Goal: Find specific page/section: Find specific page/section

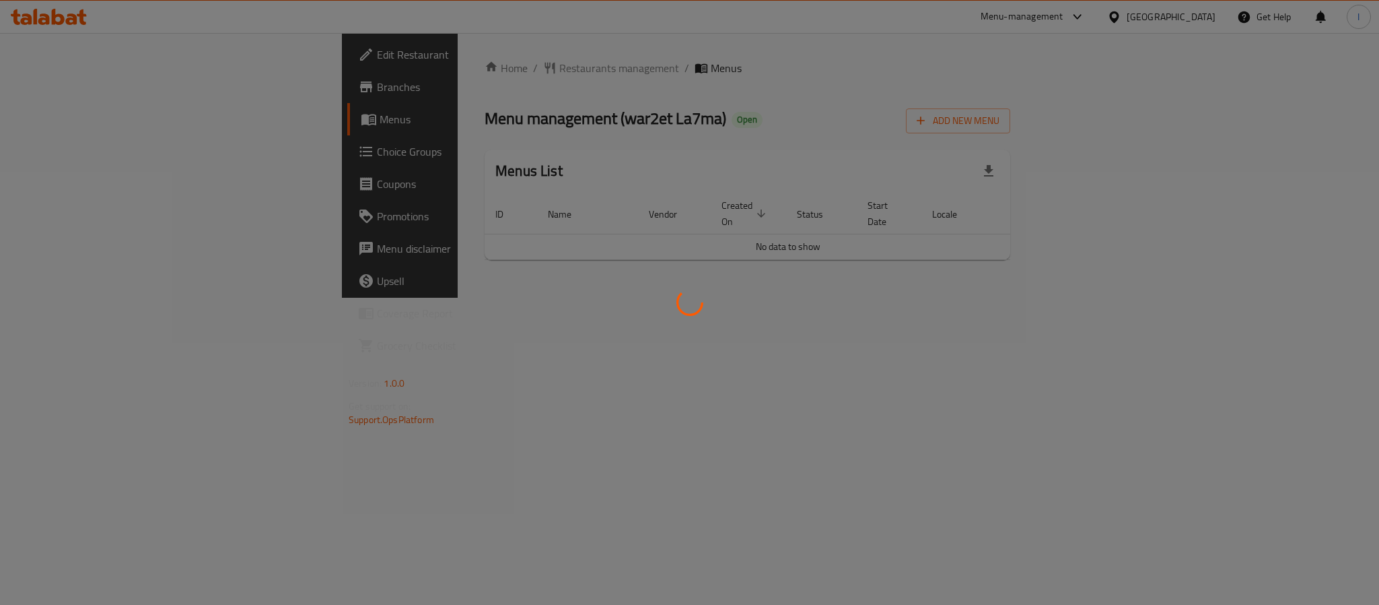
click at [868, 126] on div at bounding box center [689, 302] width 1379 height 605
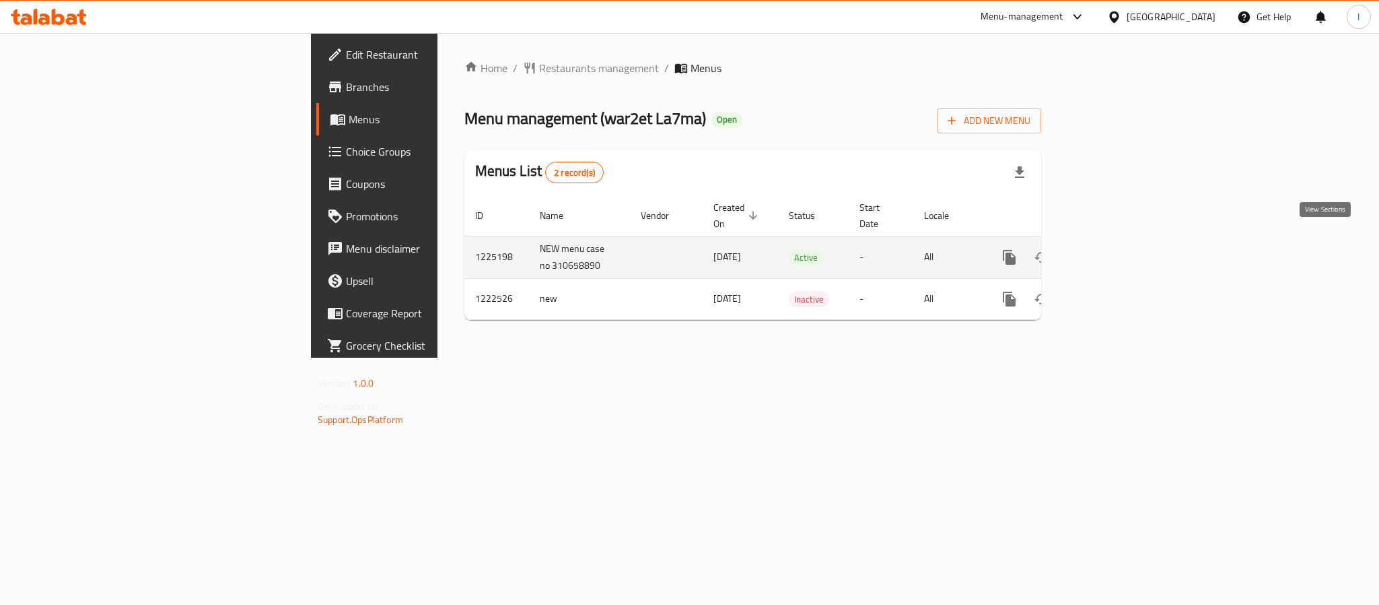
click at [1115, 249] on icon "enhanced table" at bounding box center [1107, 257] width 16 height 16
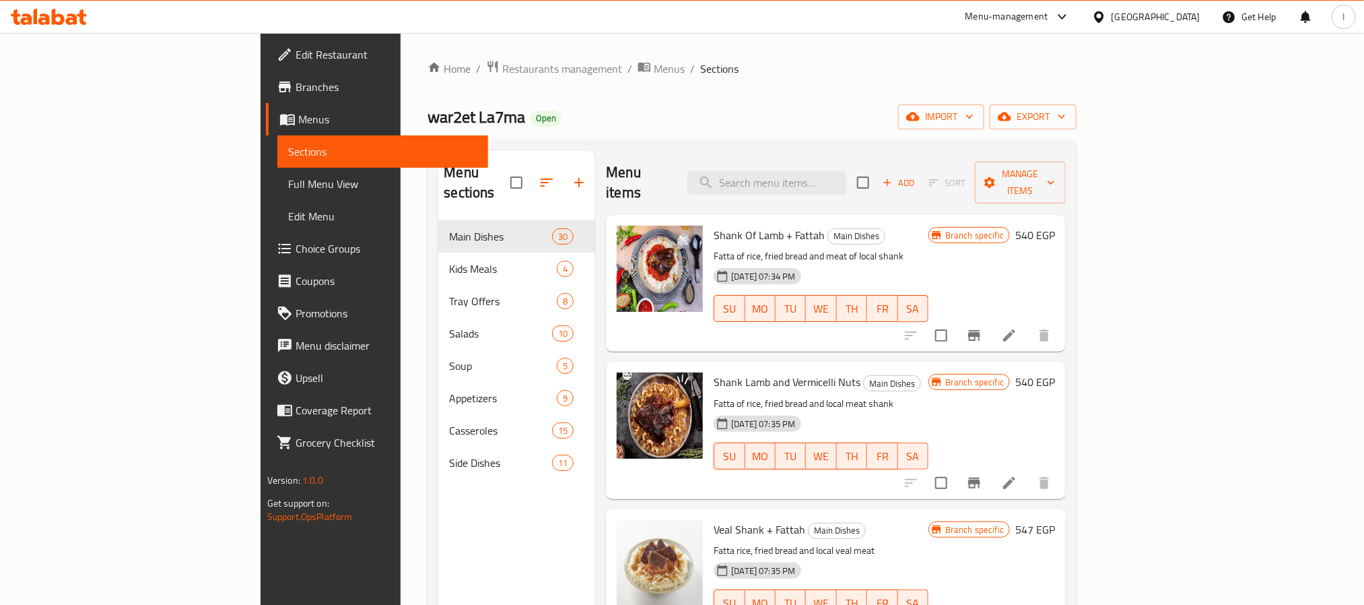
click at [727, 113] on div "war2et La7ma Open import export" at bounding box center [752, 116] width 649 height 25
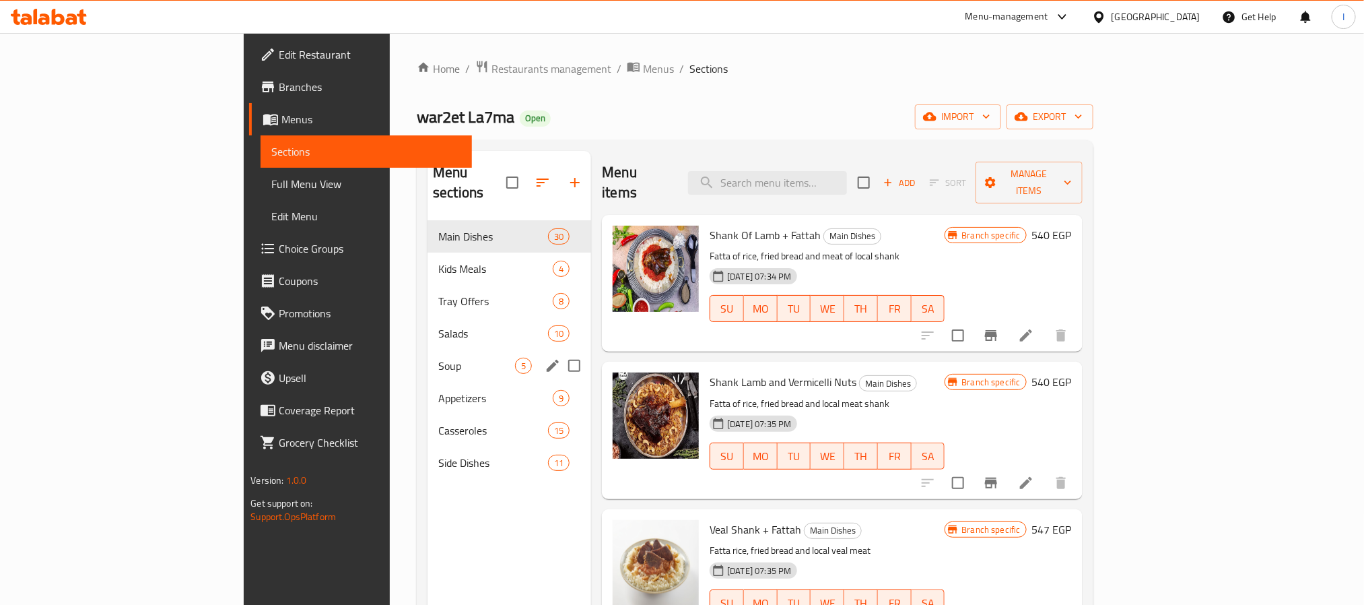
click at [428, 355] on div "Soup 5" at bounding box center [510, 365] width 164 height 32
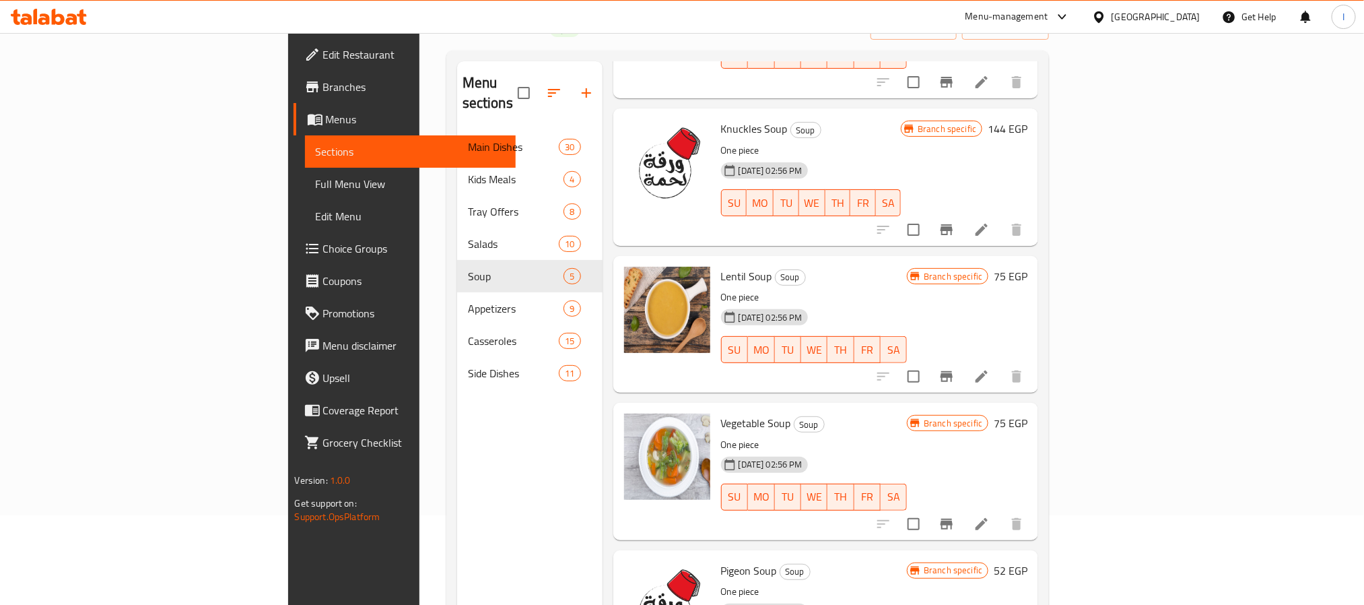
scroll to position [189, 0]
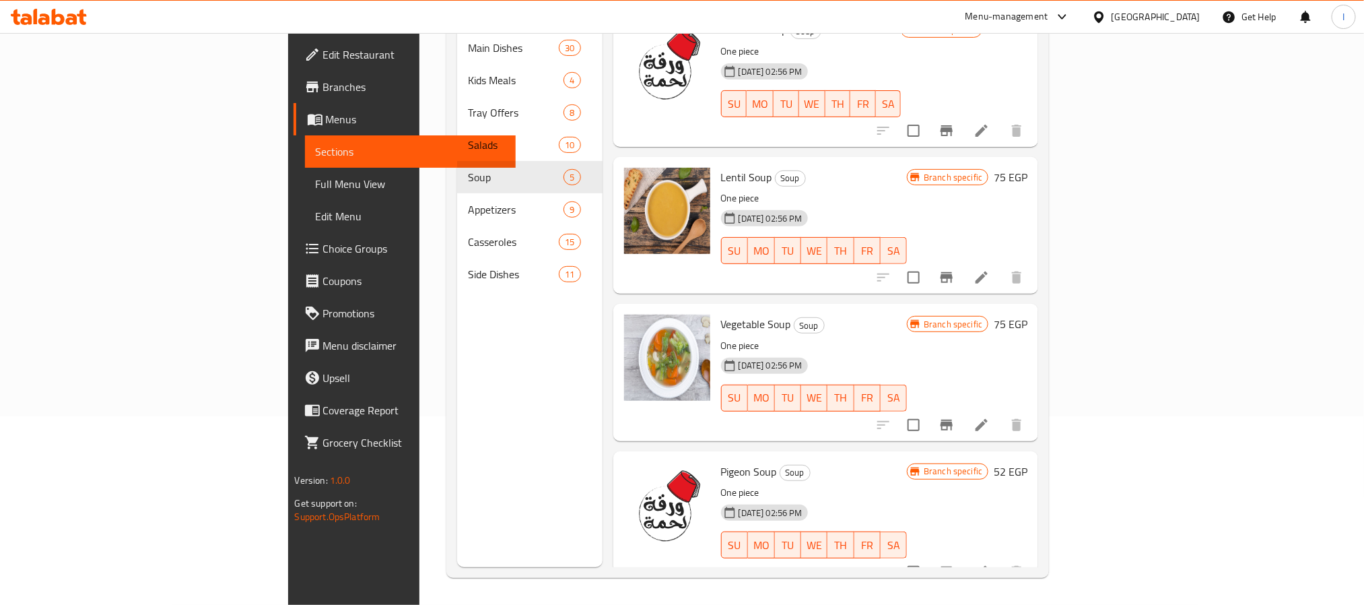
click at [468, 201] on span "Appetizers" at bounding box center [516, 209] width 96 height 16
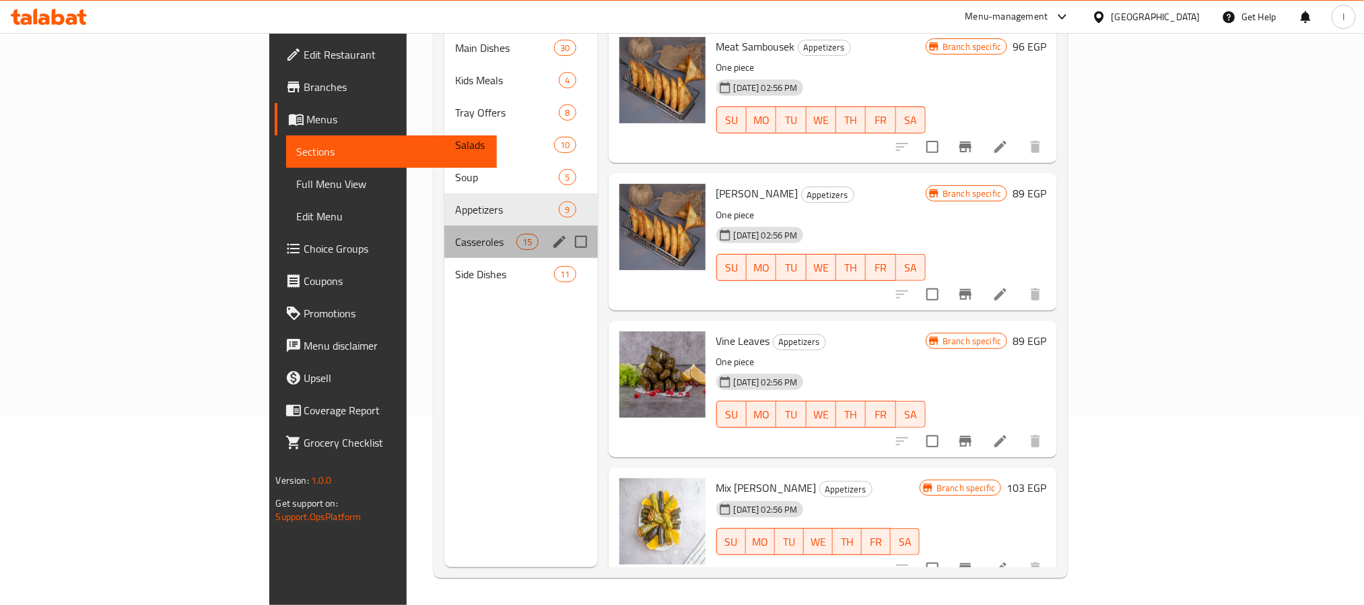
click at [444, 226] on div "Casseroles 15" at bounding box center [520, 242] width 153 height 32
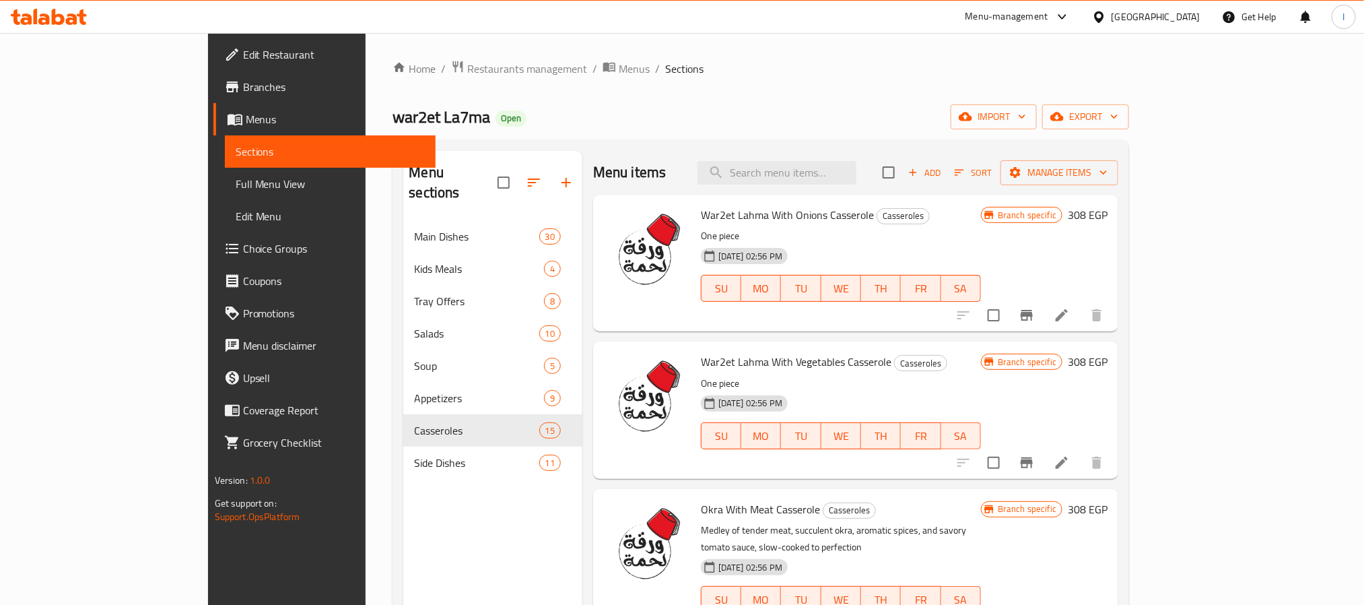
click at [679, 119] on div "war2et La7ma Open import export" at bounding box center [760, 116] width 737 height 25
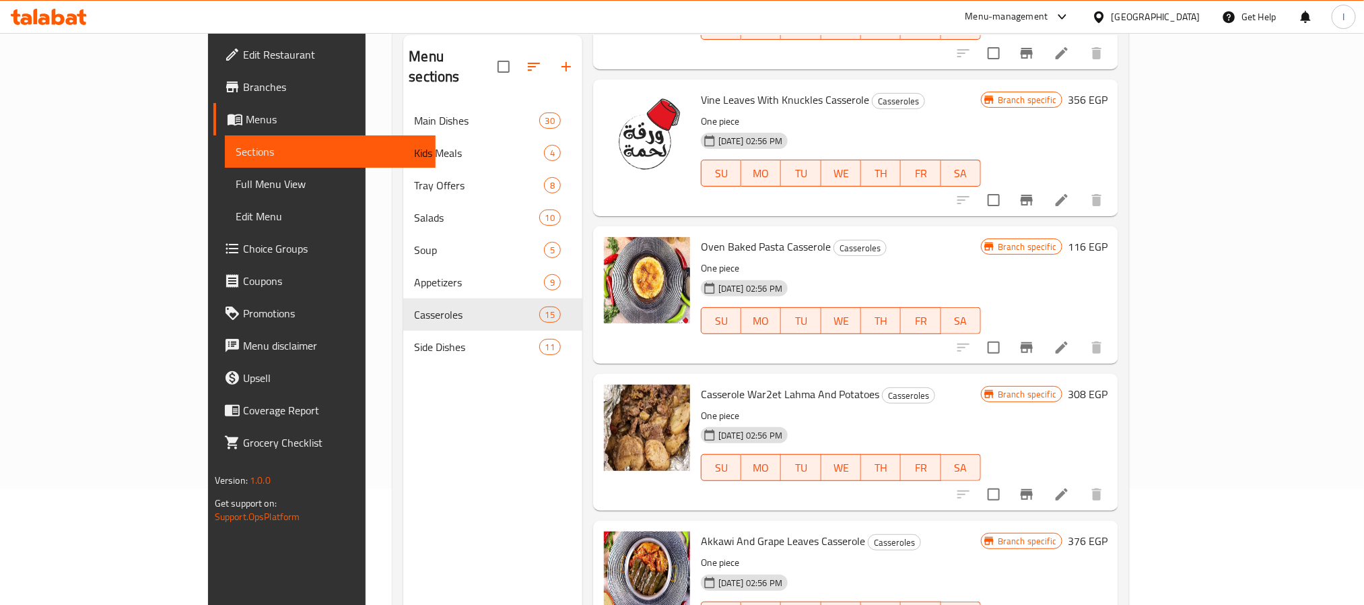
scroll to position [189, 0]
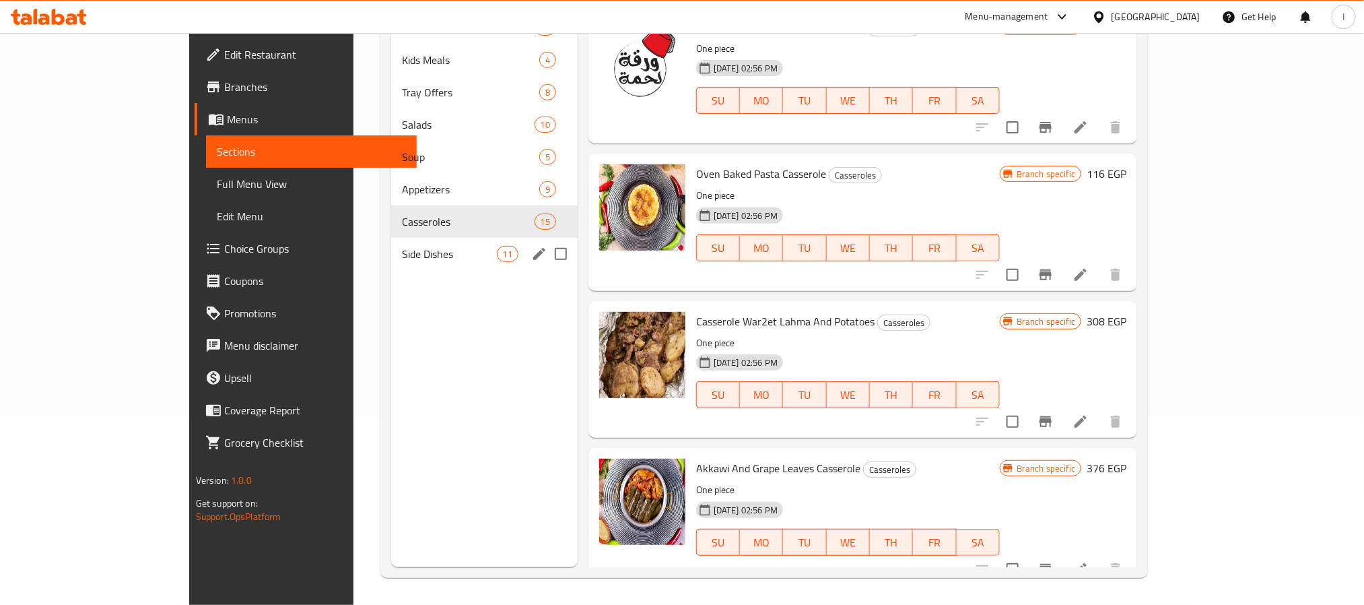
click at [402, 248] on span "Side Dishes" at bounding box center [449, 254] width 95 height 16
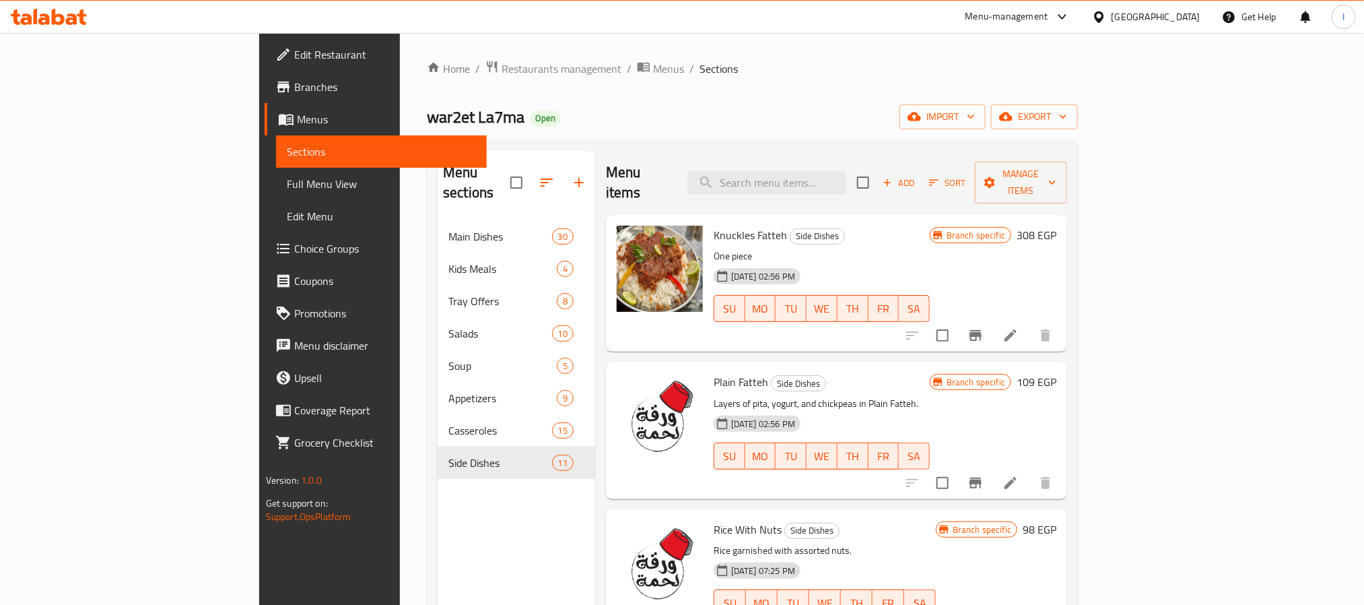
click at [448, 228] on span "Main Dishes" at bounding box center [499, 236] width 103 height 16
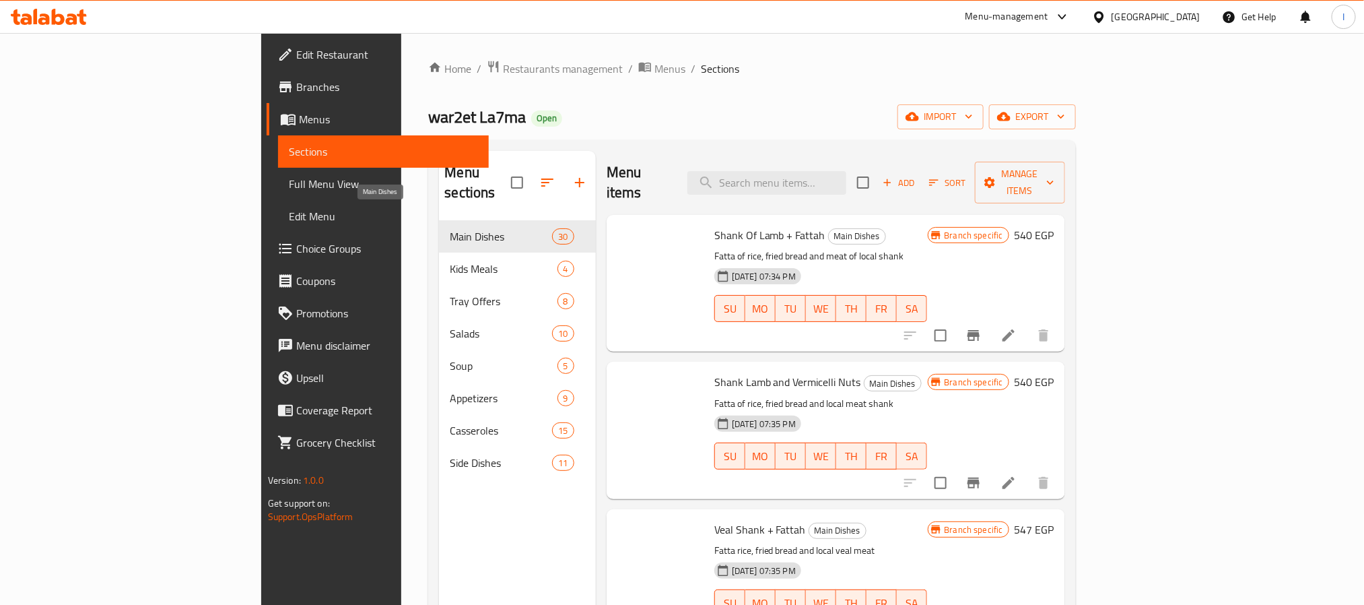
click at [713, 124] on div "war2et La7ma Open import export" at bounding box center [751, 116] width 647 height 25
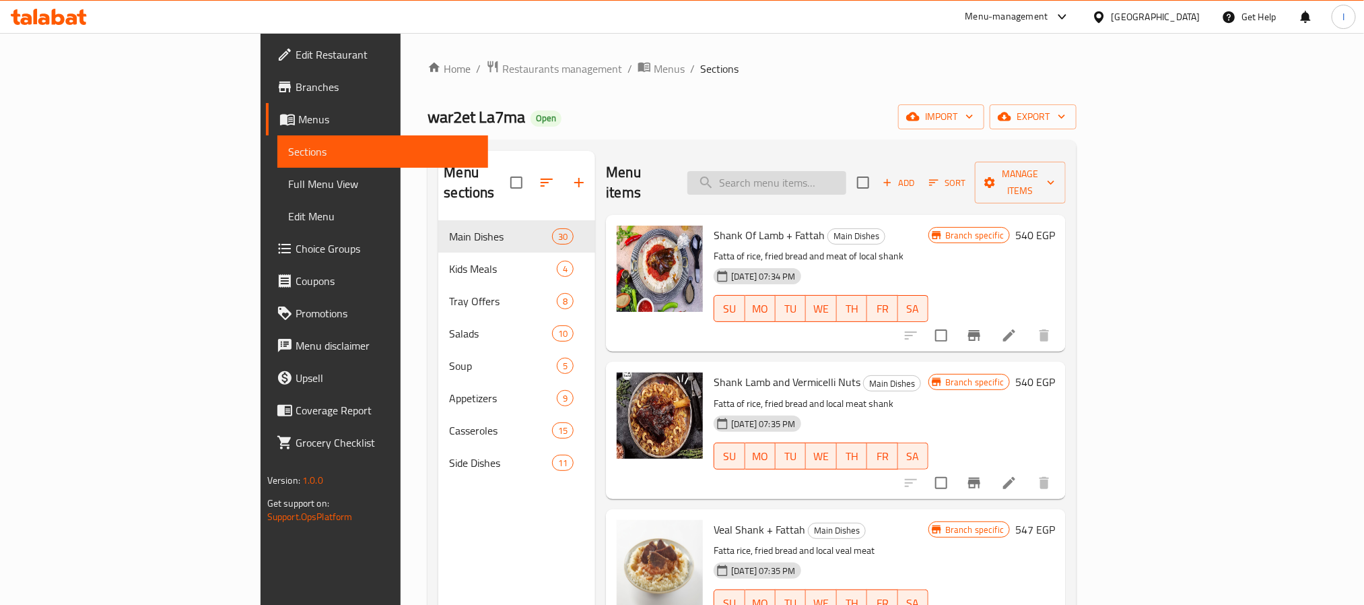
click at [846, 176] on input "search" at bounding box center [766, 183] width 159 height 24
paste input "صينية ورقة لحمة"
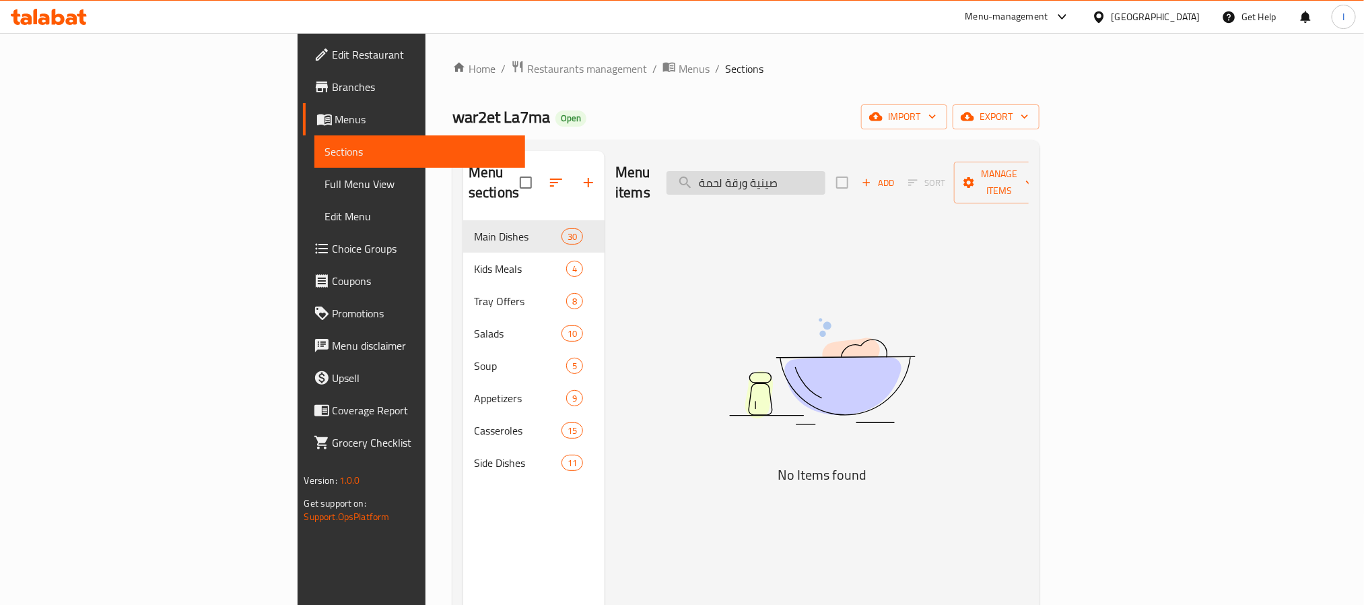
click at [825, 172] on input "صينية ورقة لحمة" at bounding box center [745, 183] width 159 height 24
drag, startPoint x: 852, startPoint y: 172, endPoint x: 800, endPoint y: 172, distance: 51.8
click at [800, 172] on input "صينية ورقة لحمة" at bounding box center [745, 183] width 159 height 24
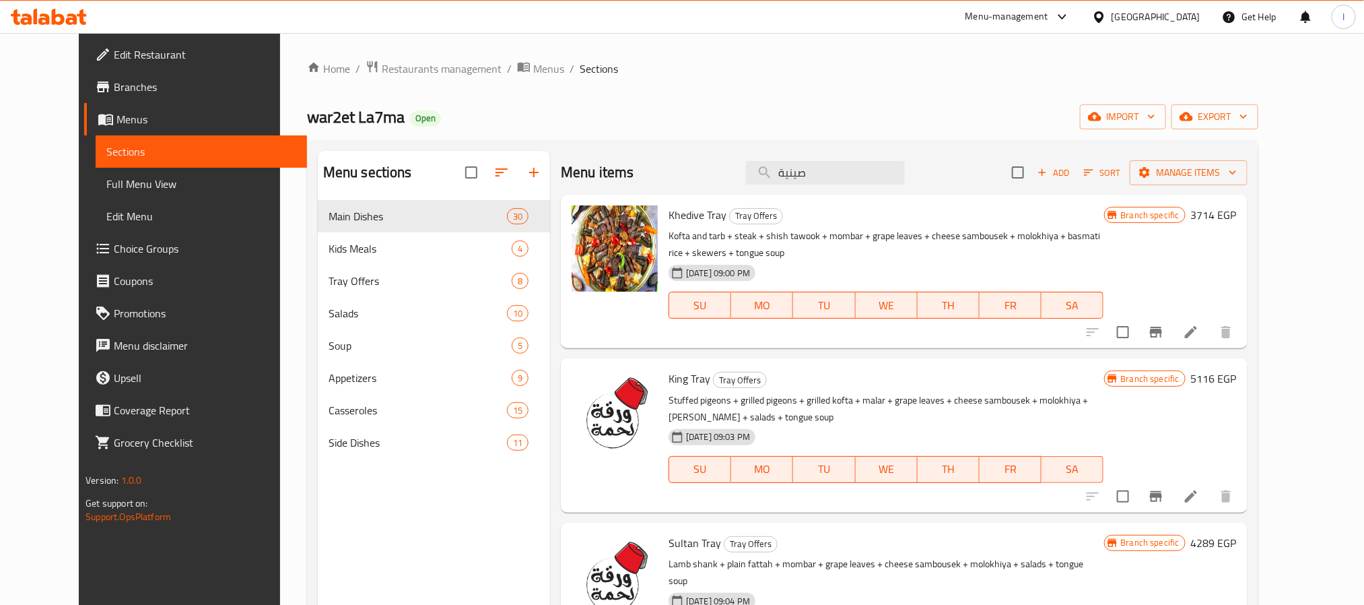
type input "صينية"
click at [731, 133] on div "Home / Restaurants management / Menus / Sections war2et La7ma Open import expor…" at bounding box center [782, 413] width 951 height 706
click at [533, 69] on span "Menus" at bounding box center [548, 69] width 31 height 16
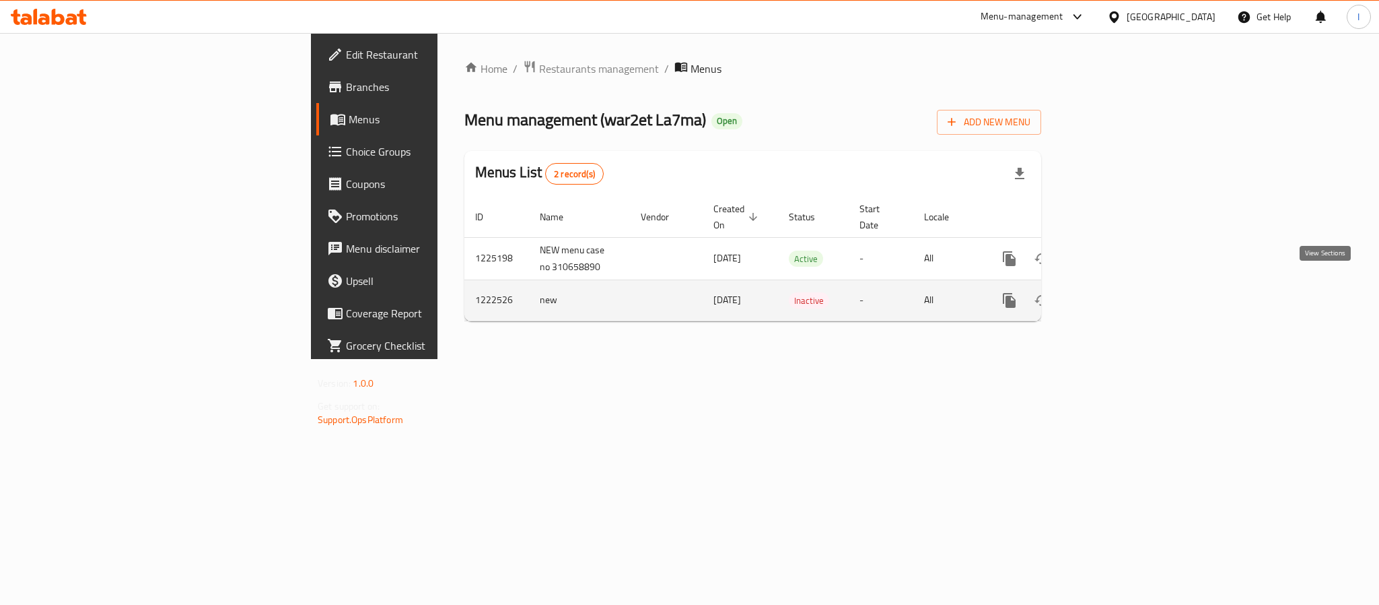
click at [1115, 292] on icon "enhanced table" at bounding box center [1107, 300] width 16 height 16
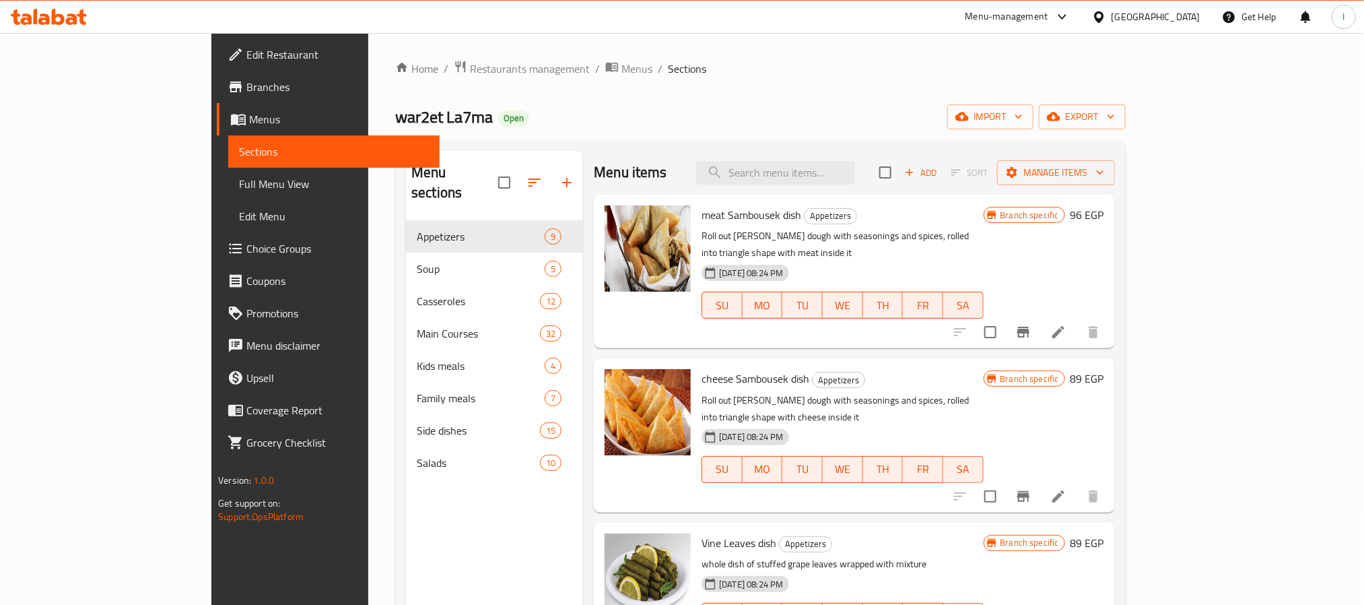
click at [747, 81] on div "Home / Restaurants management / Menus / Sections war2et La7ma Open import expor…" at bounding box center [760, 413] width 730 height 706
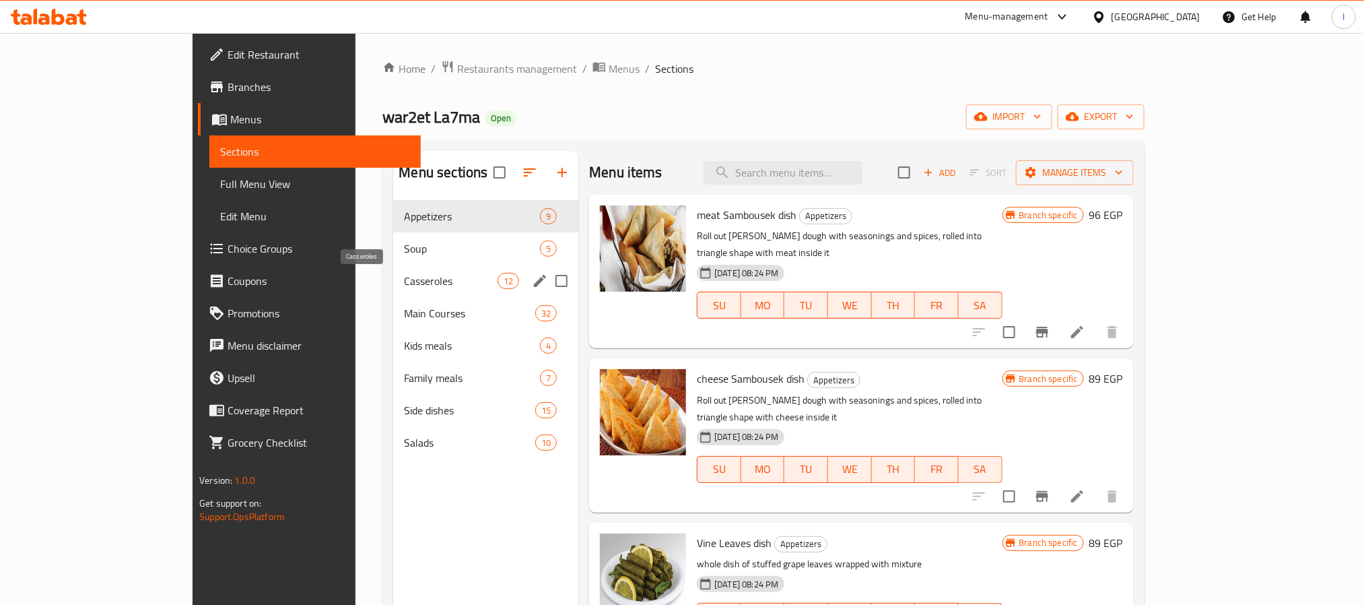
click at [404, 287] on span "Casseroles" at bounding box center [451, 281] width 94 height 16
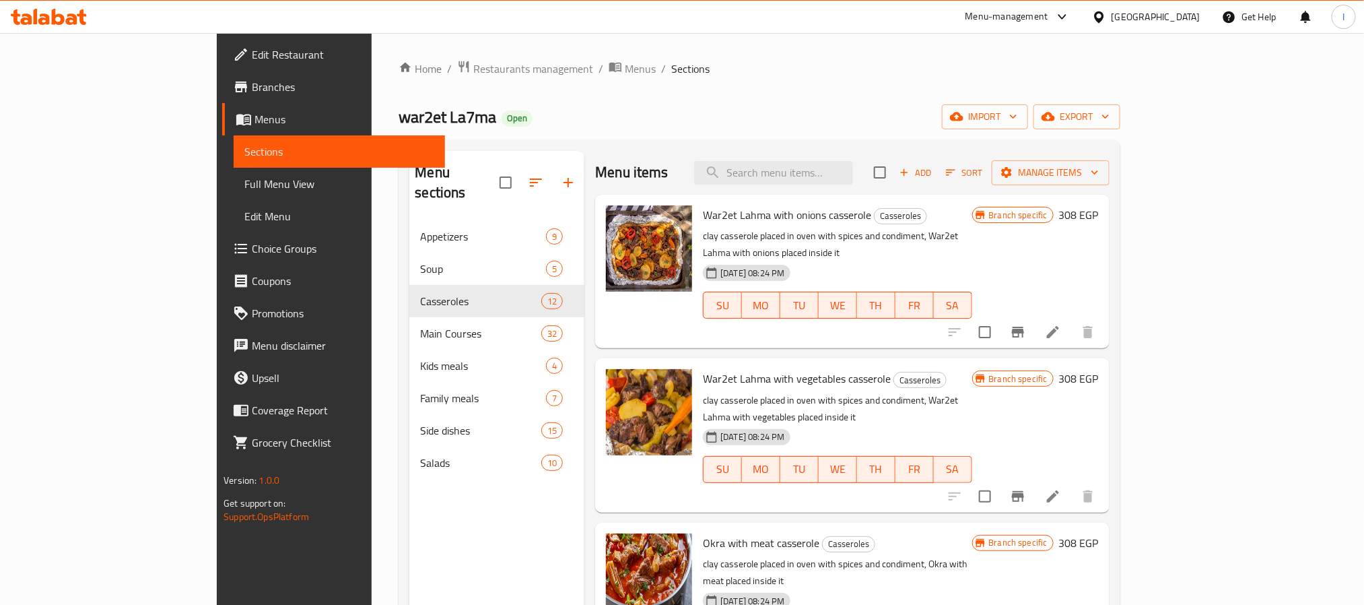
click at [746, 141] on div "Menu sections Appetizers 9 Soup 5 Casseroles 12 Main Courses 32 Kids meals 4 Fa…" at bounding box center [759, 453] width 721 height 626
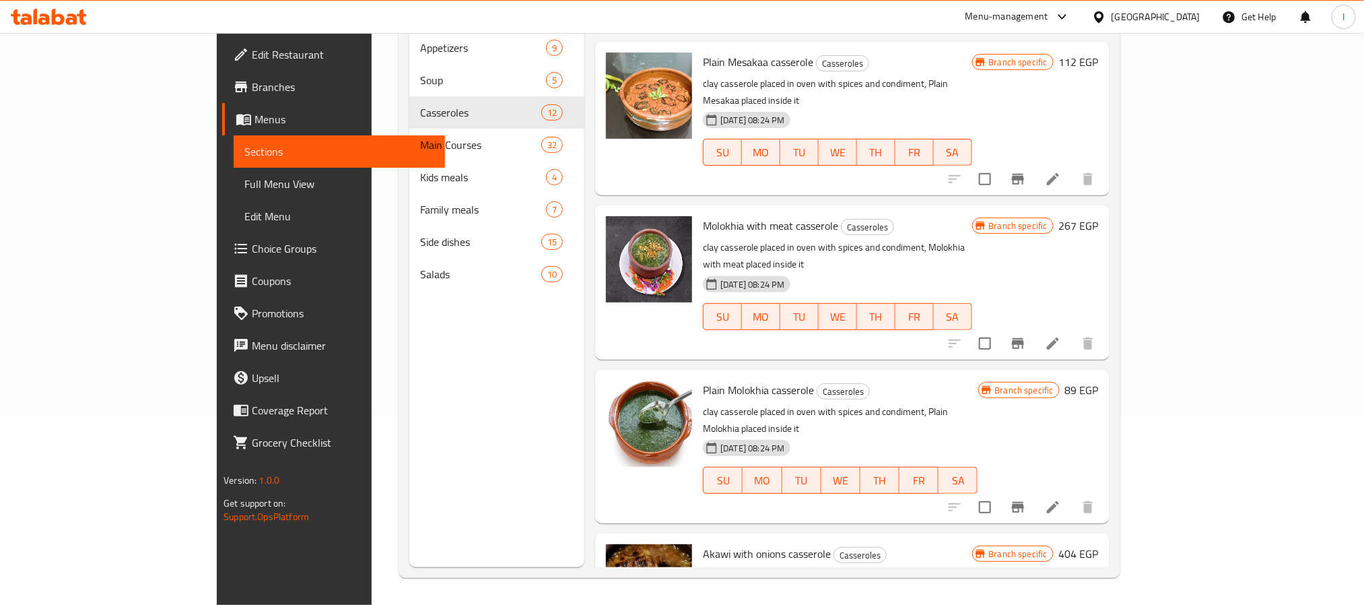
scroll to position [1192, 0]
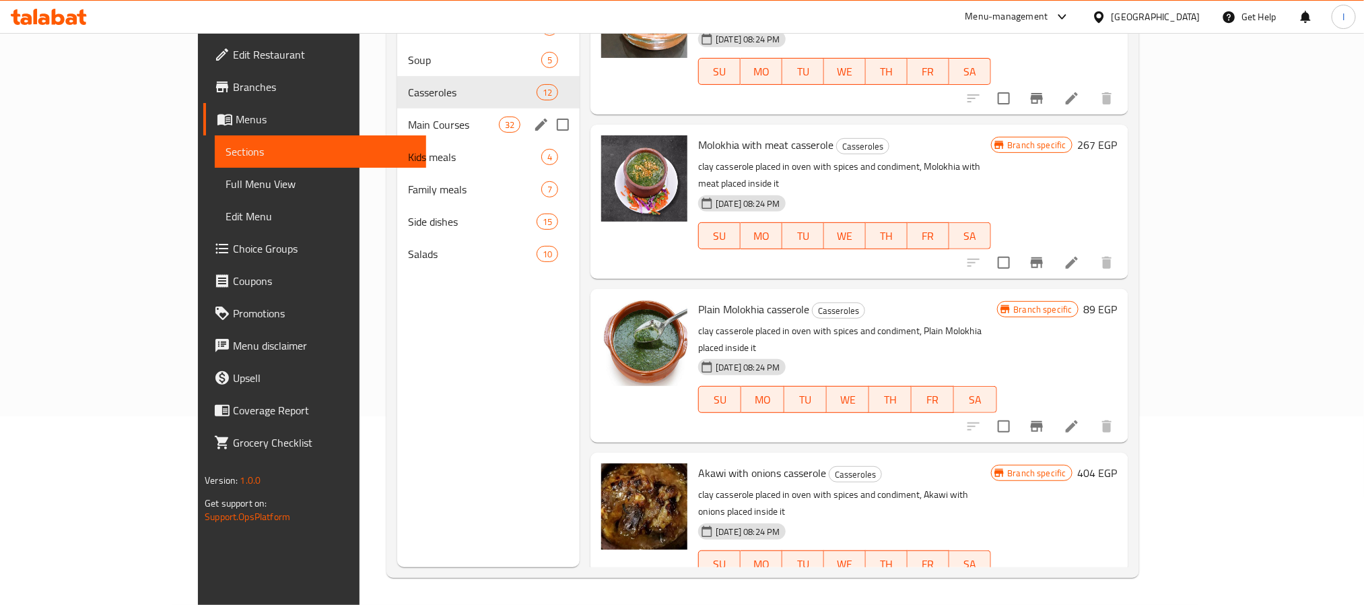
click at [408, 126] on span "Main Courses" at bounding box center [453, 124] width 91 height 16
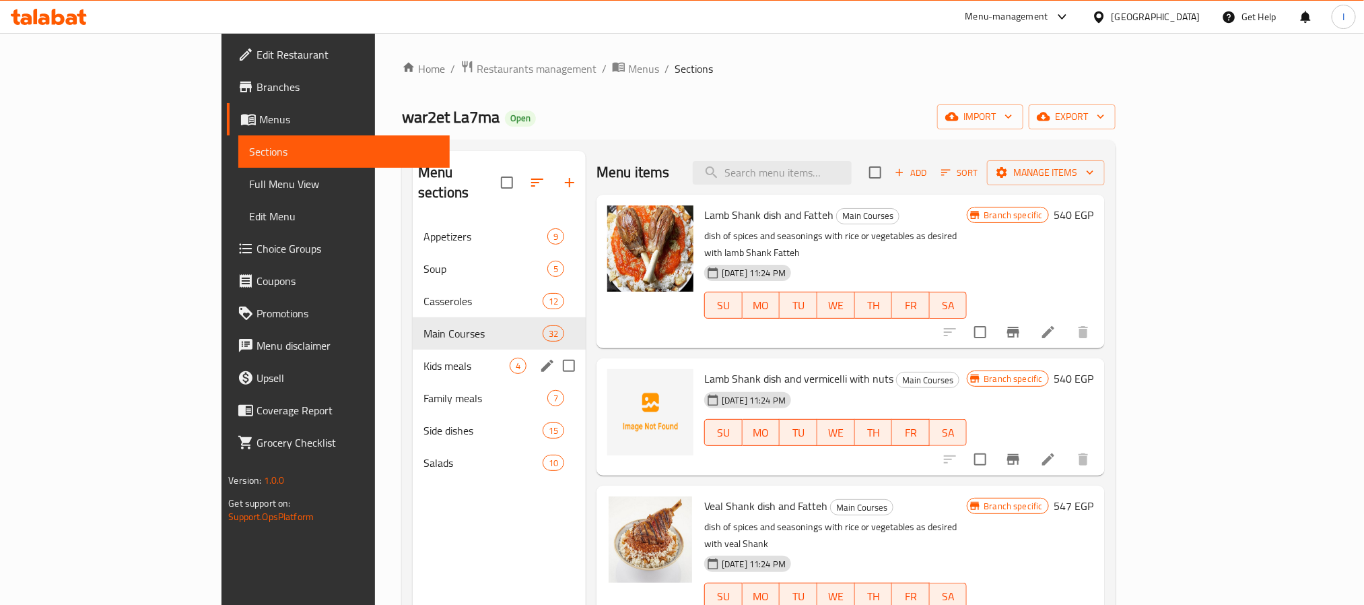
click at [413, 360] on div "Kids meals 4" at bounding box center [499, 365] width 173 height 32
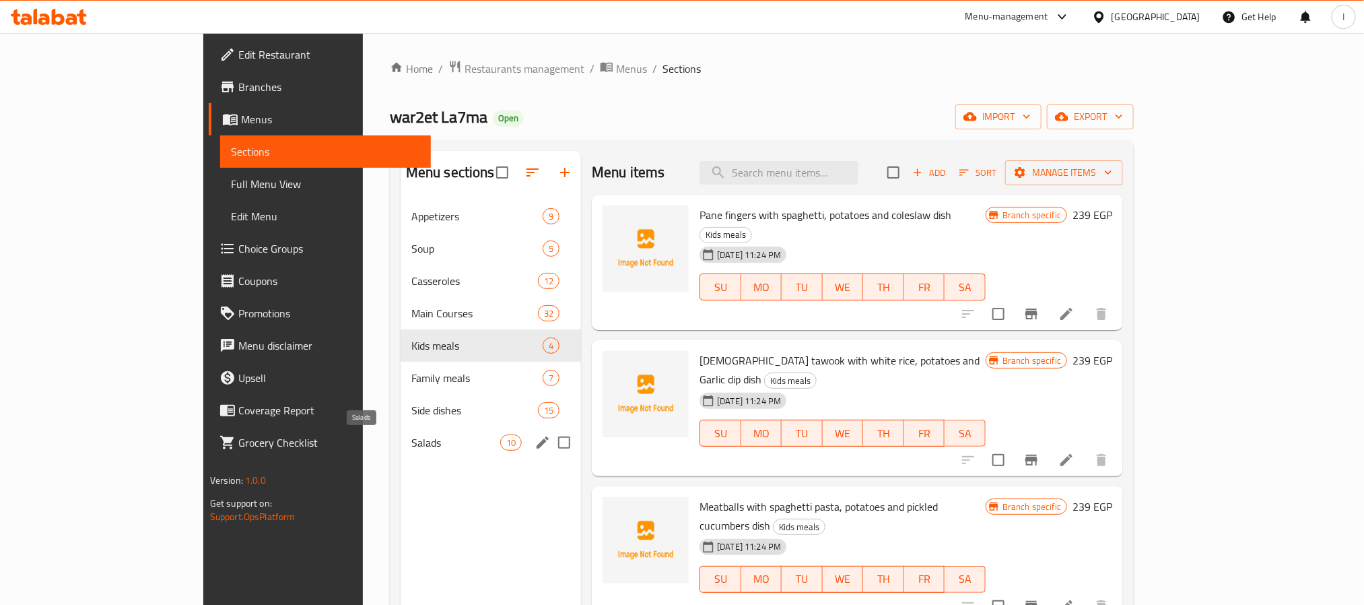
click at [411, 446] on span "Salads" at bounding box center [455, 442] width 89 height 16
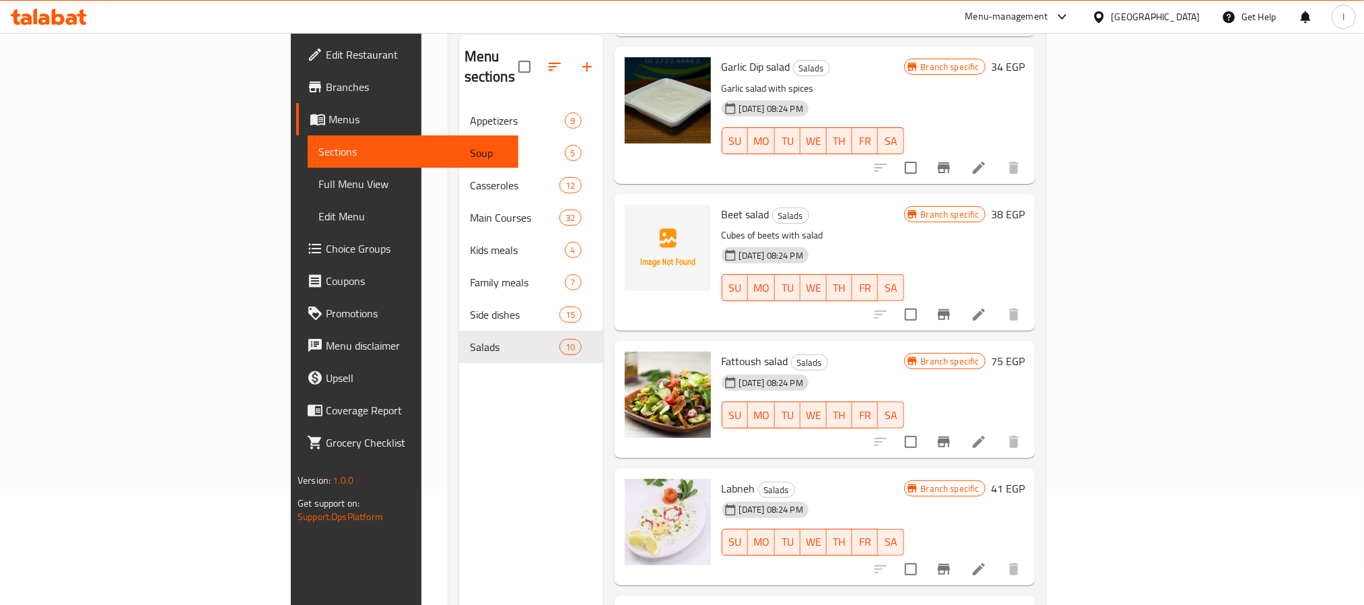
scroll to position [189, 0]
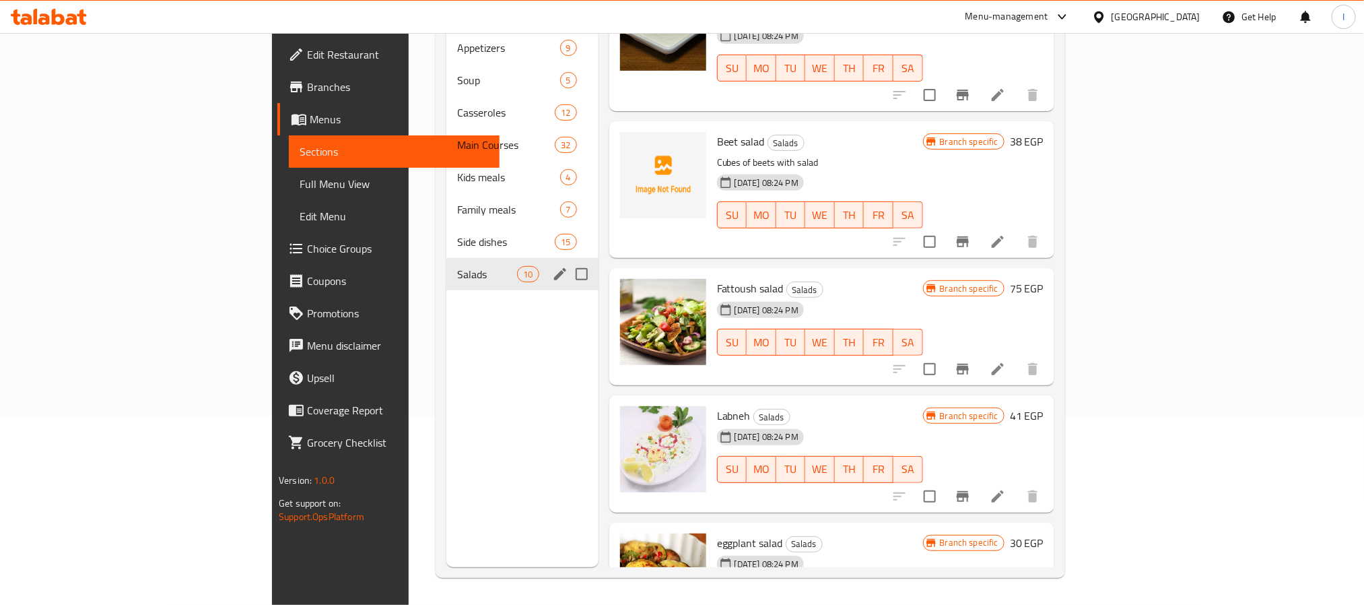
click at [446, 258] on div "Salads 10" at bounding box center [522, 274] width 152 height 32
click at [446, 232] on div "Side dishes 15" at bounding box center [522, 242] width 152 height 32
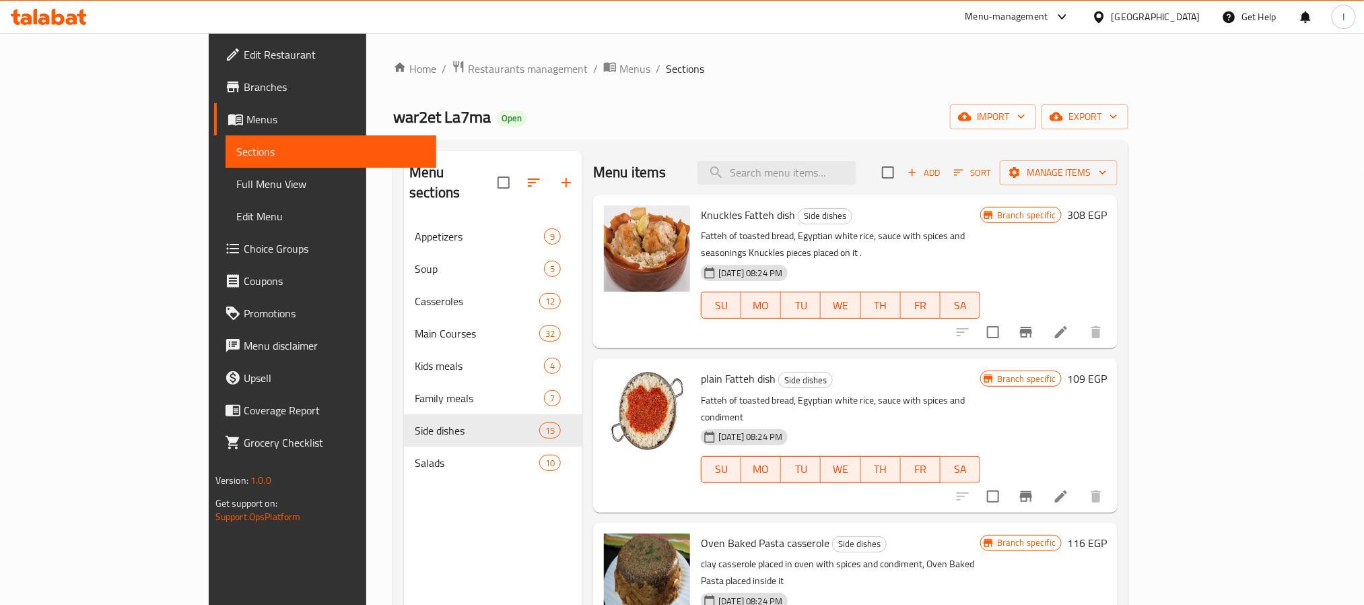
click at [487, 133] on div "Home / Restaurants management / Menus / Sections war2et La7ma Open import expor…" at bounding box center [760, 413] width 735 height 706
click at [468, 63] on span "Restaurants management" at bounding box center [528, 69] width 120 height 16
click at [697, 128] on div "war2et La7ma Open import export" at bounding box center [760, 116] width 735 height 25
click at [468, 73] on span "Restaurants management" at bounding box center [528, 69] width 120 height 16
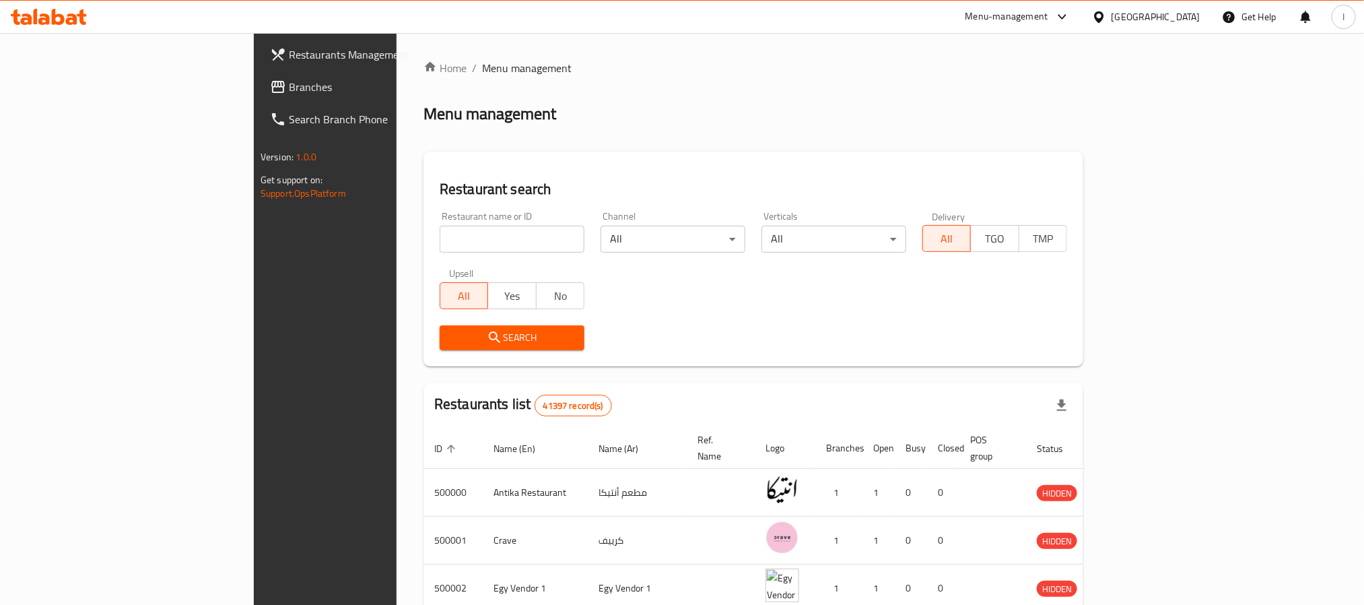
click at [499, 162] on div "Restaurant search Restaurant name or ID Restaurant name or ID Channel All ​ Ver…" at bounding box center [753, 258] width 660 height 215
click at [448, 231] on input "search" at bounding box center [512, 239] width 145 height 27
type input "Shekko Restaurant"
click button "Search" at bounding box center [512, 337] width 145 height 25
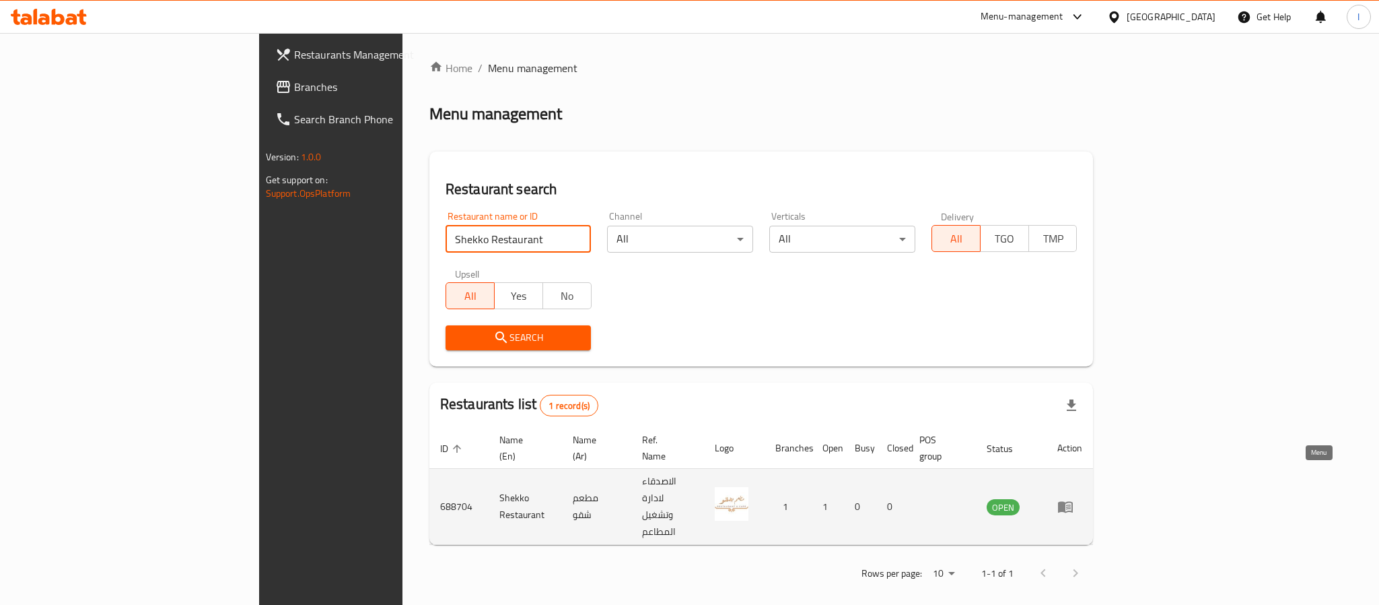
click at [1071, 504] on icon "enhanced table" at bounding box center [1068, 506] width 5 height 5
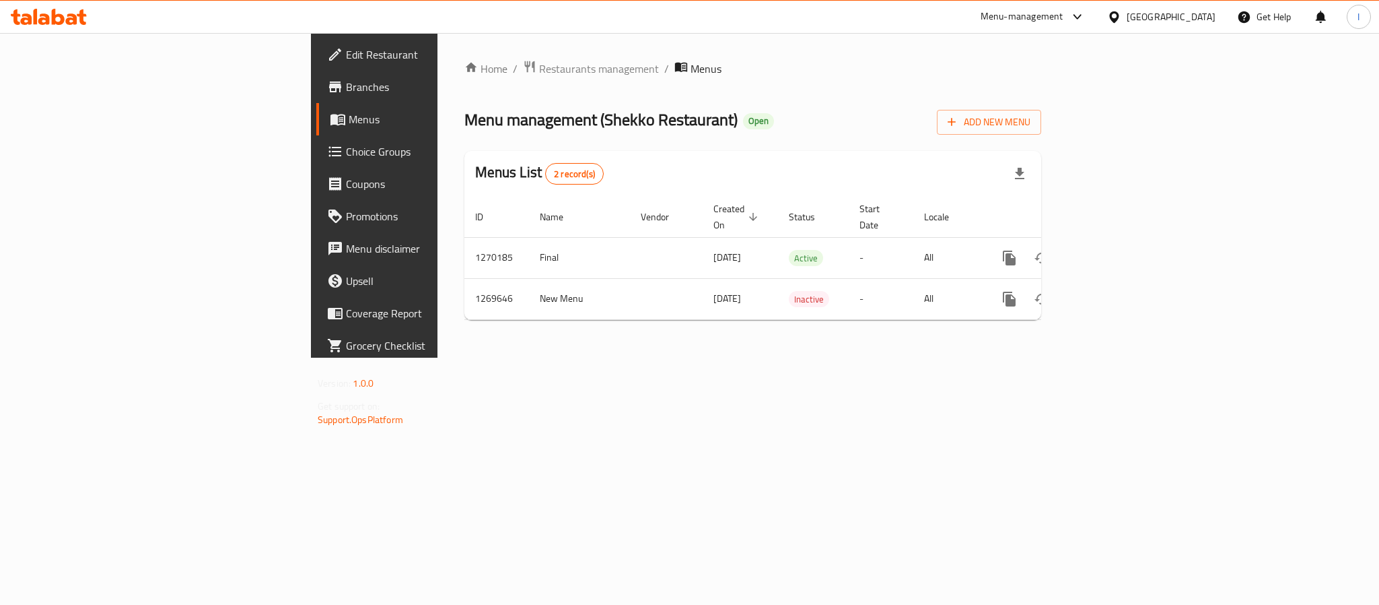
click at [346, 86] on span "Branches" at bounding box center [438, 87] width 184 height 16
